Goal: Task Accomplishment & Management: Manage account settings

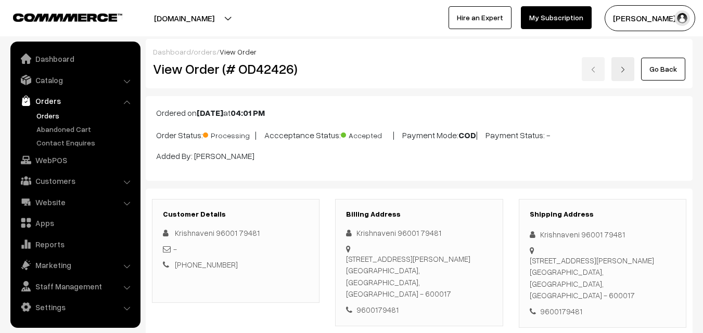
scroll to position [520, 0]
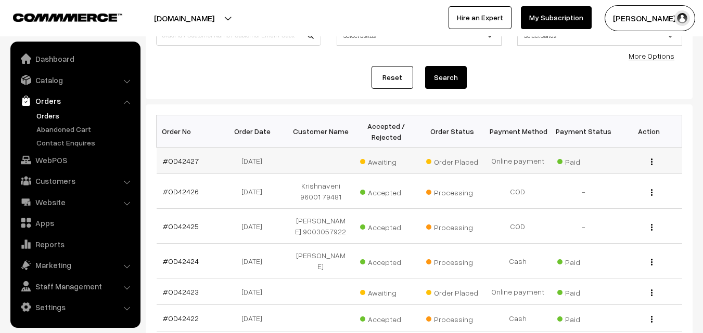
scroll to position [104, 0]
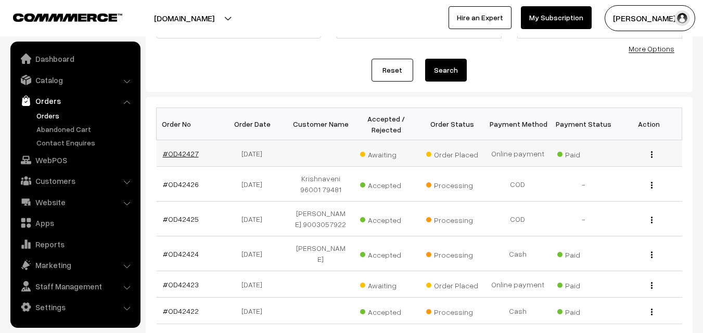
click at [191, 154] on link "#OD42427" at bounding box center [181, 153] width 36 height 9
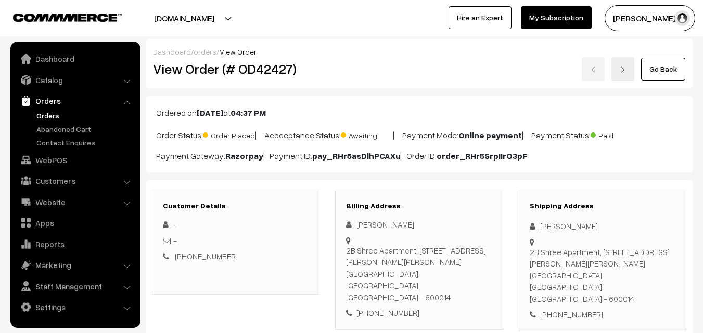
click at [62, 116] on link "Orders" at bounding box center [85, 115] width 103 height 11
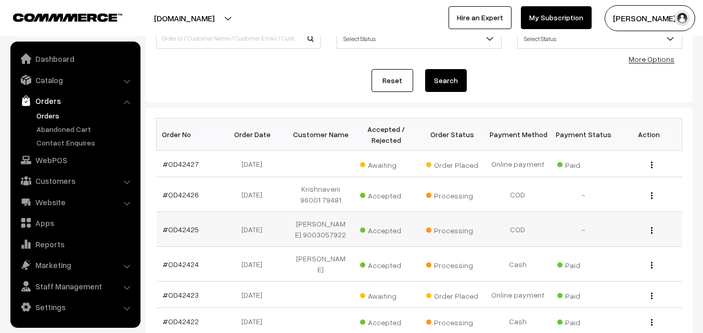
scroll to position [208, 0]
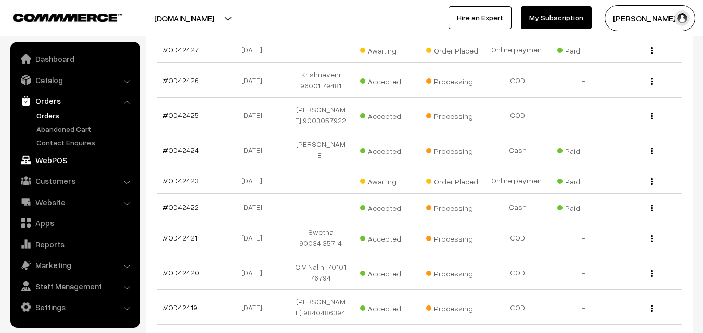
click at [62, 162] on link "WebPOS" at bounding box center [75, 160] width 124 height 19
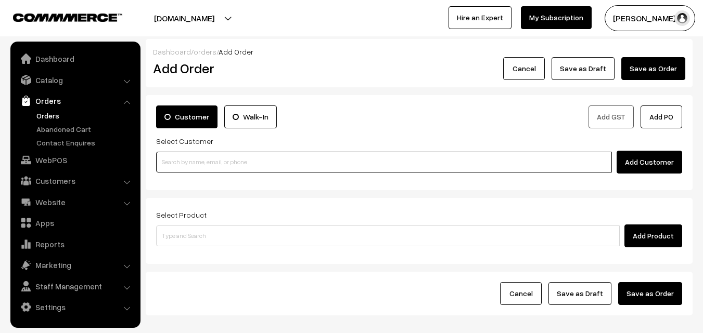
click at [204, 152] on input at bounding box center [384, 162] width 456 height 21
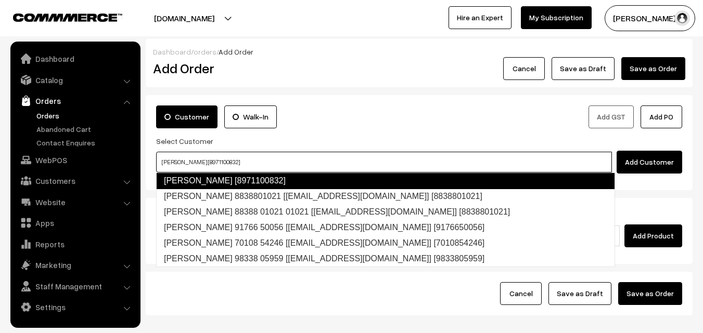
type input "Sampath Kumar Kumar [8971100832]"
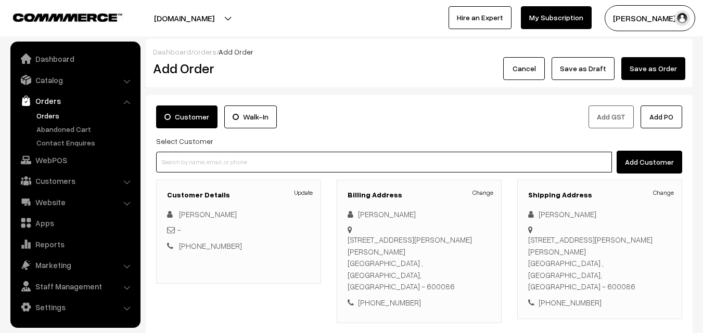
drag, startPoint x: 384, startPoint y: 169, endPoint x: 382, endPoint y: 161, distance: 8.2
click at [384, 167] on input at bounding box center [384, 162] width 456 height 21
click at [382, 161] on input at bounding box center [384, 162] width 456 height 21
type input "sampath k"
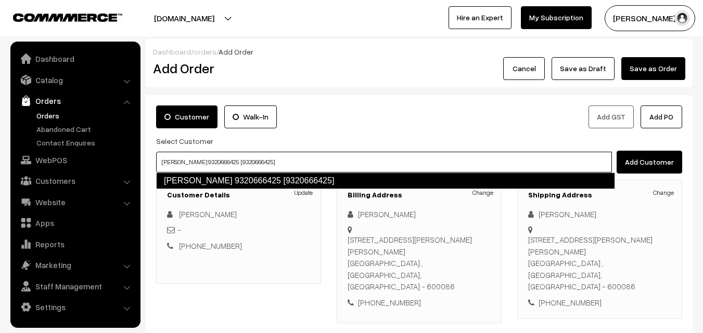
type input "Sampathkumar 9320666425 [9320666425]"
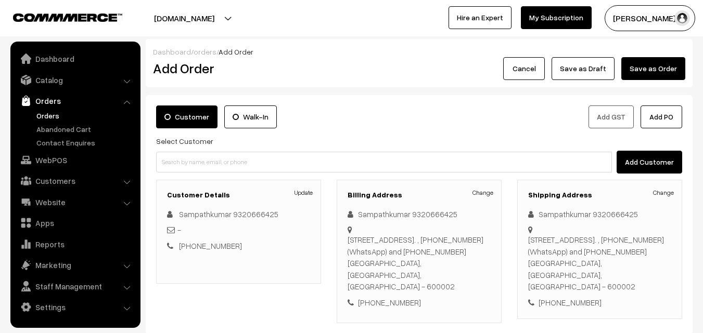
click at [53, 114] on link "Orders" at bounding box center [85, 115] width 103 height 11
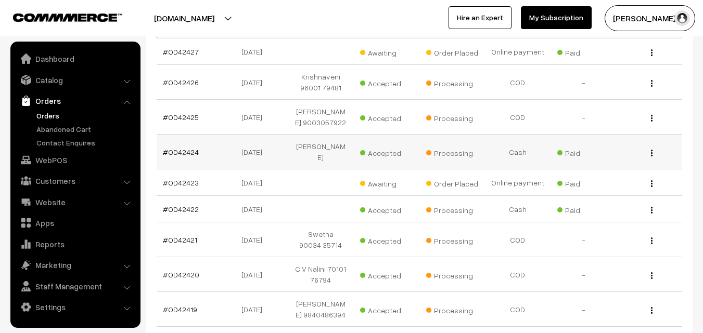
scroll to position [208, 0]
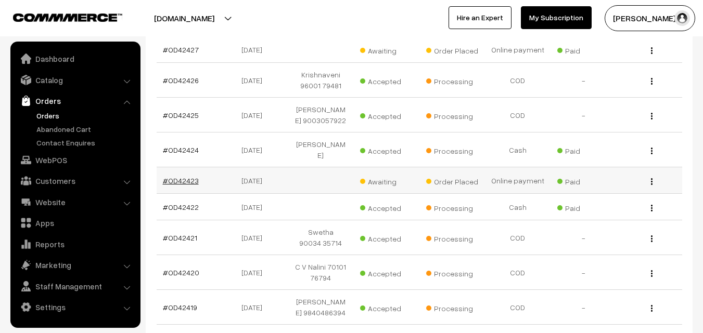
click at [186, 185] on link "#OD42423" at bounding box center [181, 180] width 36 height 9
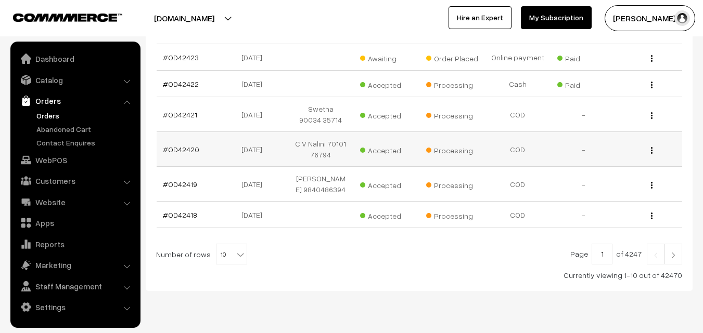
scroll to position [367, 0]
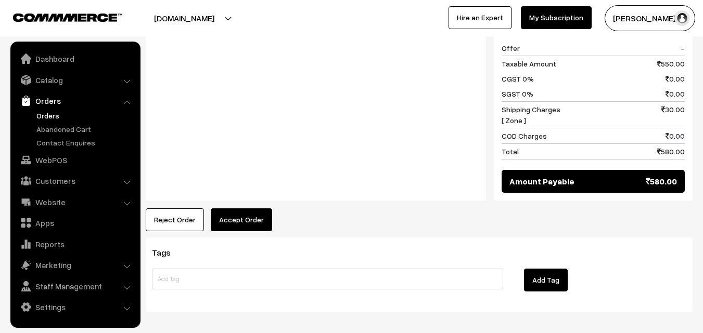
click at [250, 209] on button "Accept Order" at bounding box center [241, 220] width 61 height 23
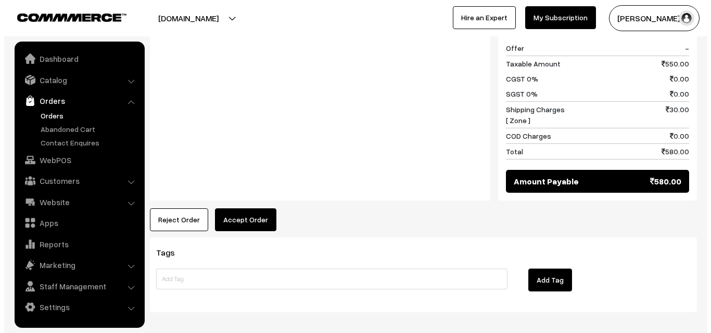
scroll to position [651, 0]
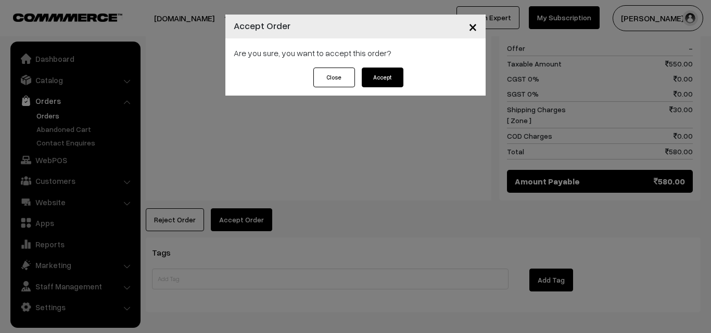
click at [384, 84] on button "Accept" at bounding box center [383, 78] width 42 height 20
